Goal: Obtain resource: Download file/media

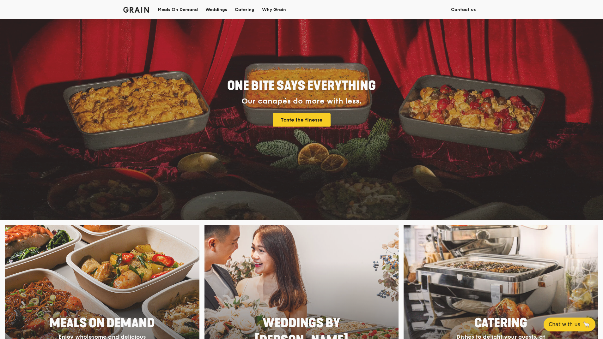
scroll to position [63, 0]
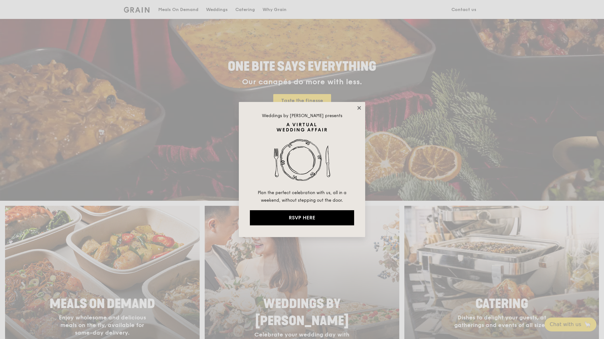
click at [359, 108] on icon at bounding box center [358, 107] width 3 height 3
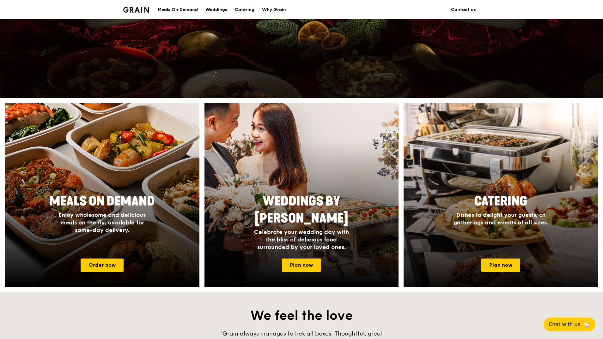
scroll to position [190, 0]
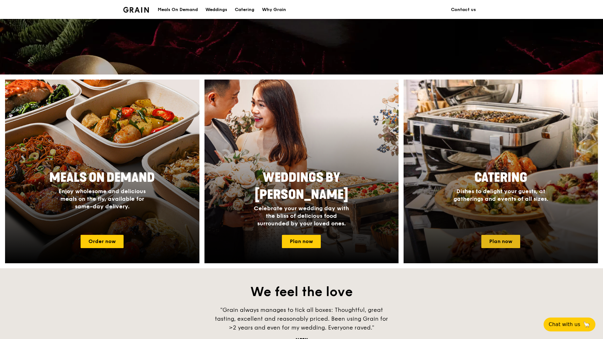
click at [507, 238] on link "Plan now" at bounding box center [500, 241] width 39 height 13
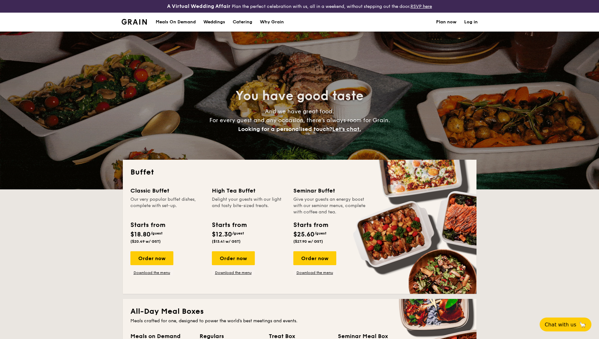
select select
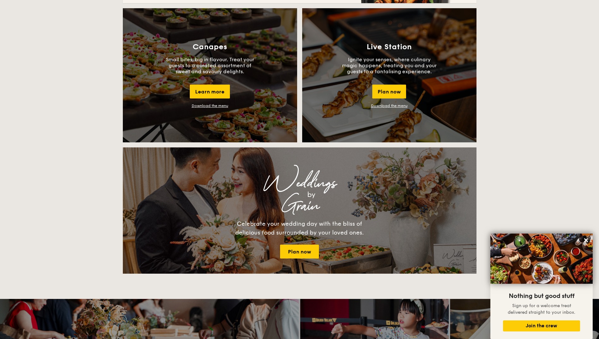
scroll to position [569, 0]
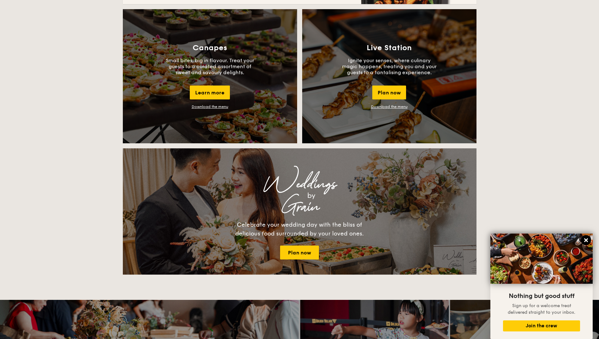
click at [586, 238] on icon at bounding box center [586, 241] width 6 height 6
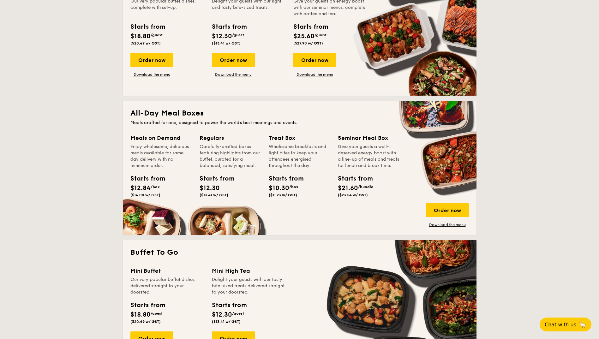
scroll to position [126, 0]
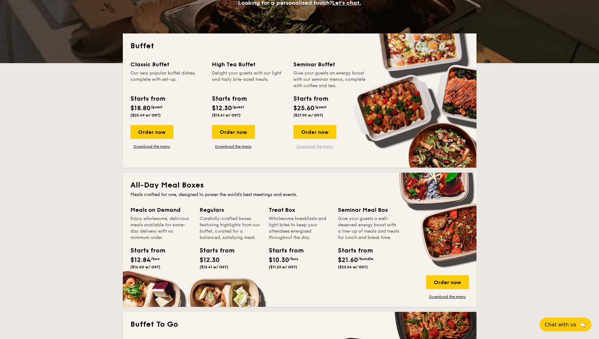
click at [317, 146] on link "Download the menu" at bounding box center [314, 146] width 43 height 5
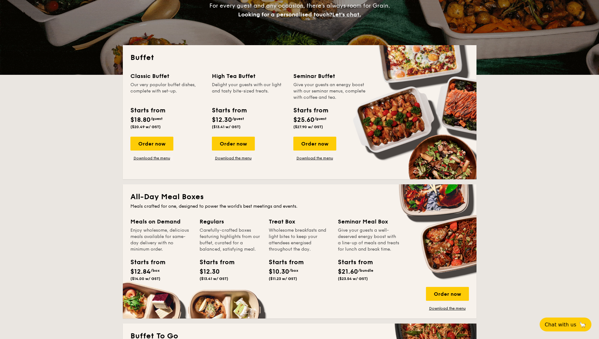
scroll to position [95, 0]
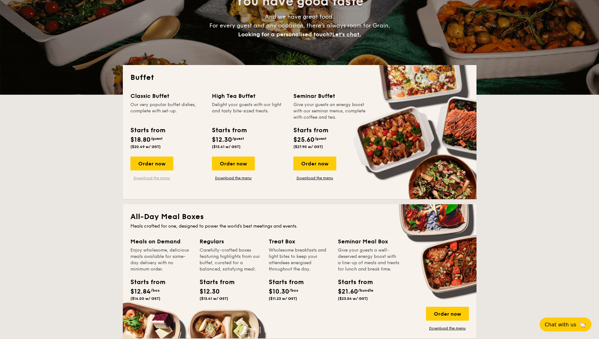
click at [144, 178] on link "Download the menu" at bounding box center [151, 178] width 43 height 5
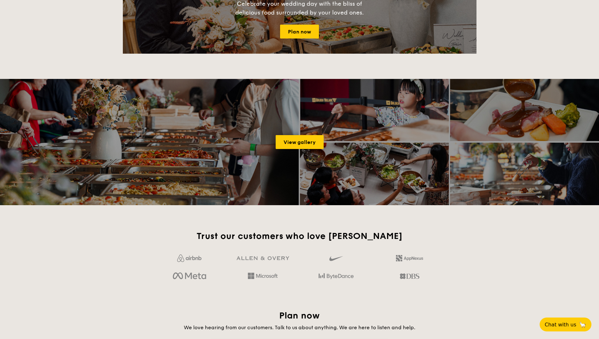
scroll to position [948, 0]
